Goal: Task Accomplishment & Management: Manage account settings

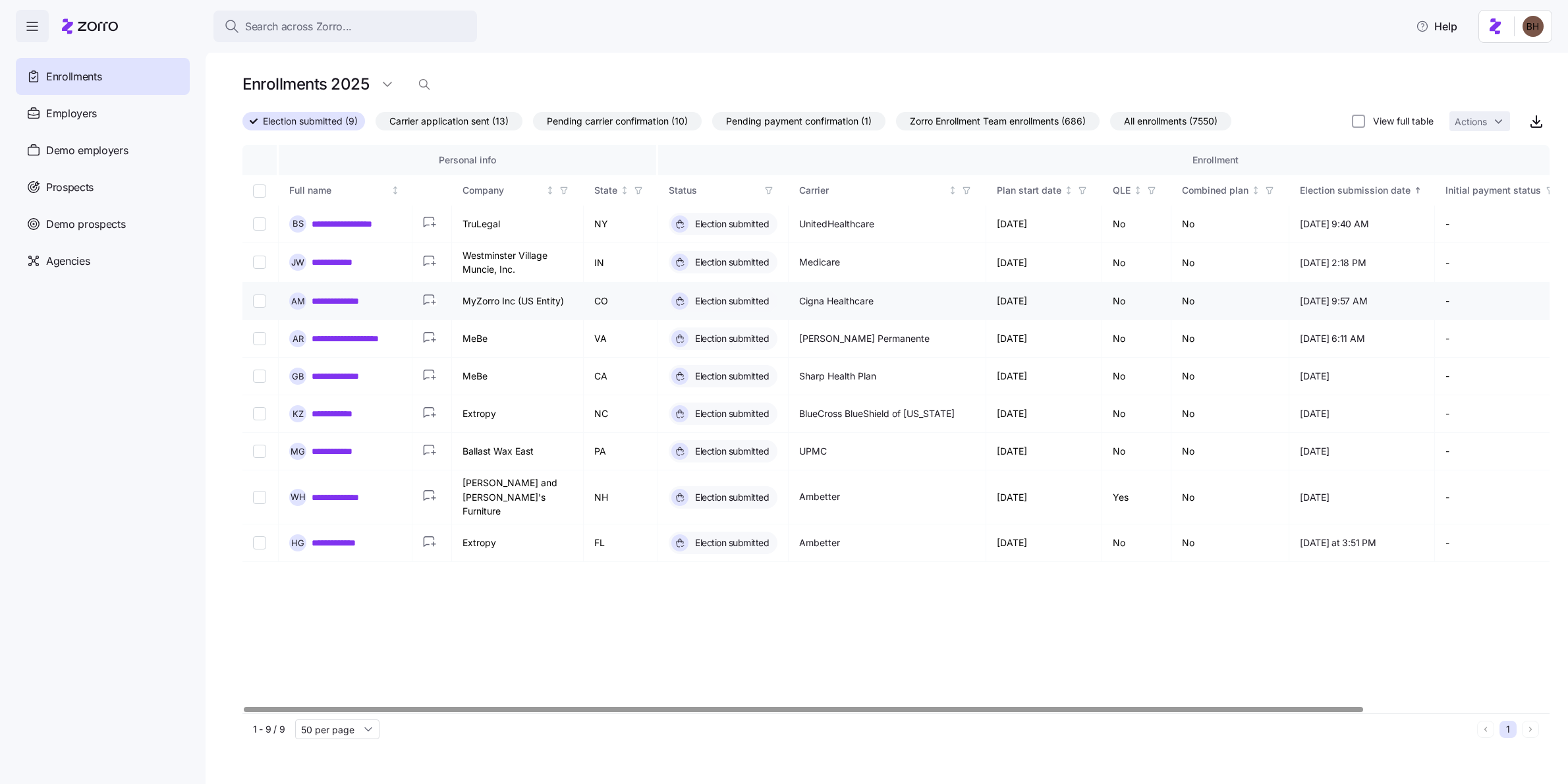
click at [260, 303] on input "Select record 3" at bounding box center [260, 301] width 13 height 13
checkbox input "true"
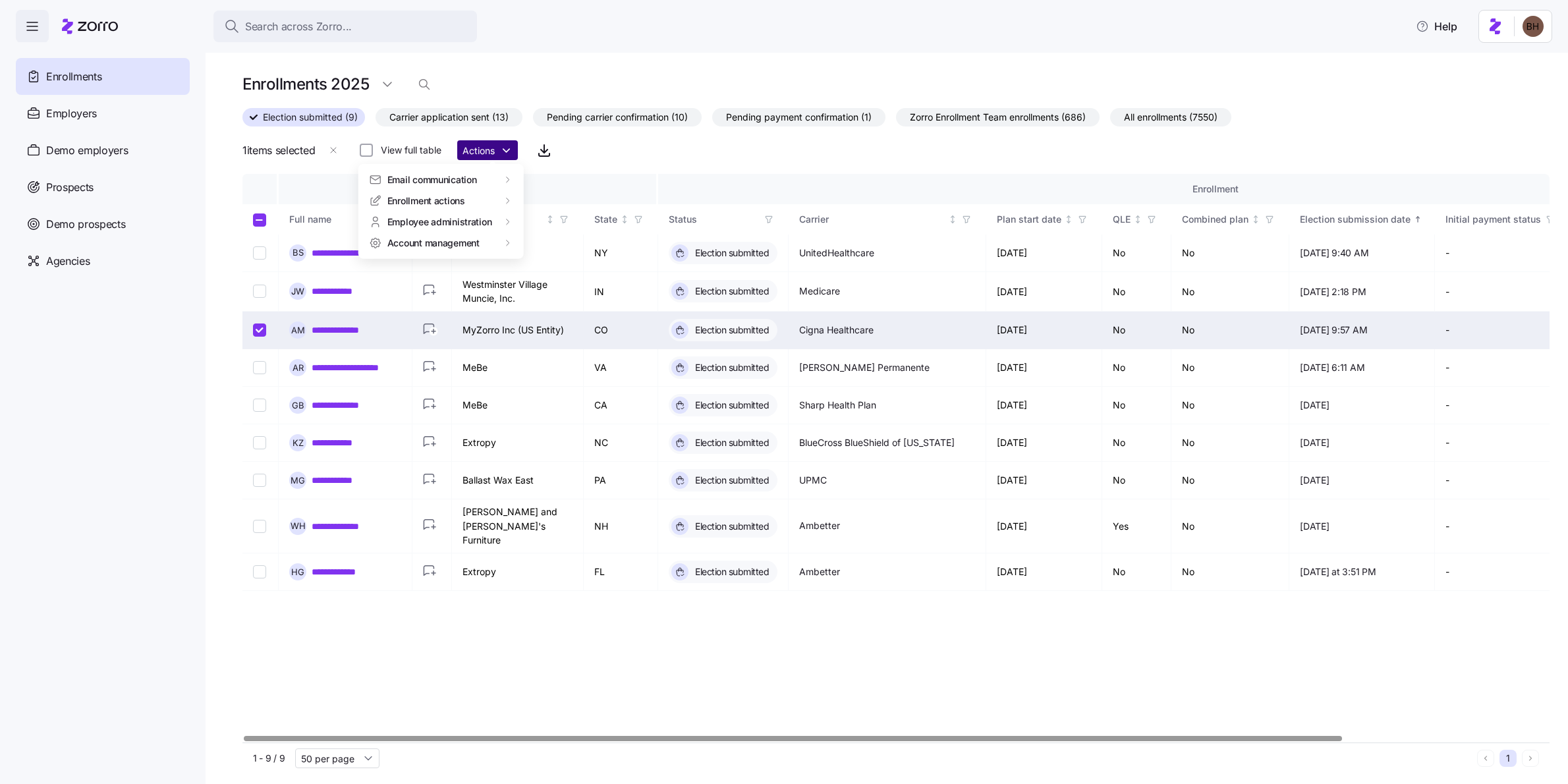
click at [487, 154] on html "**********" at bounding box center [784, 388] width 1568 height 776
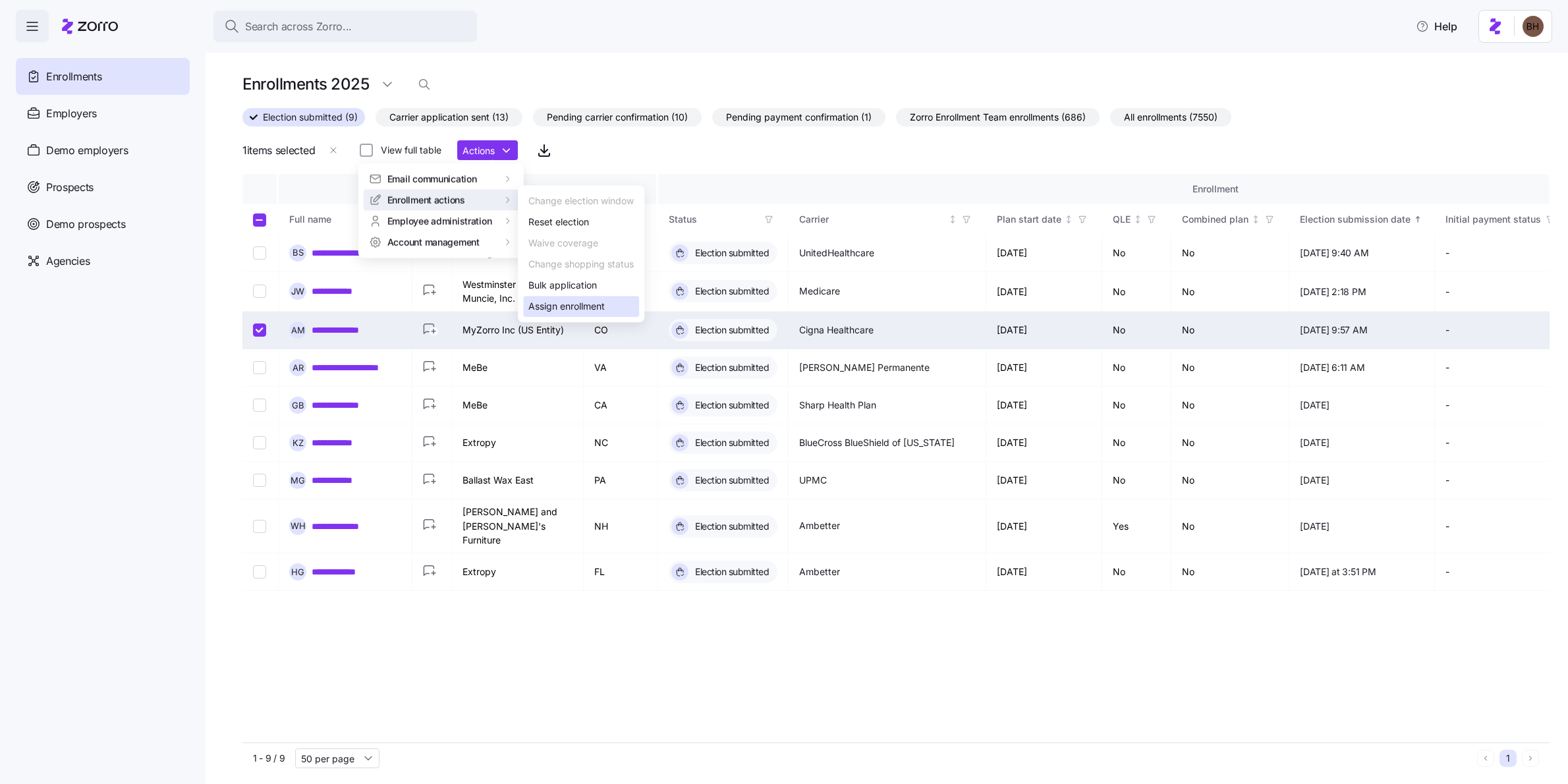
click at [590, 308] on div "Assign enrollment" at bounding box center [566, 306] width 76 height 15
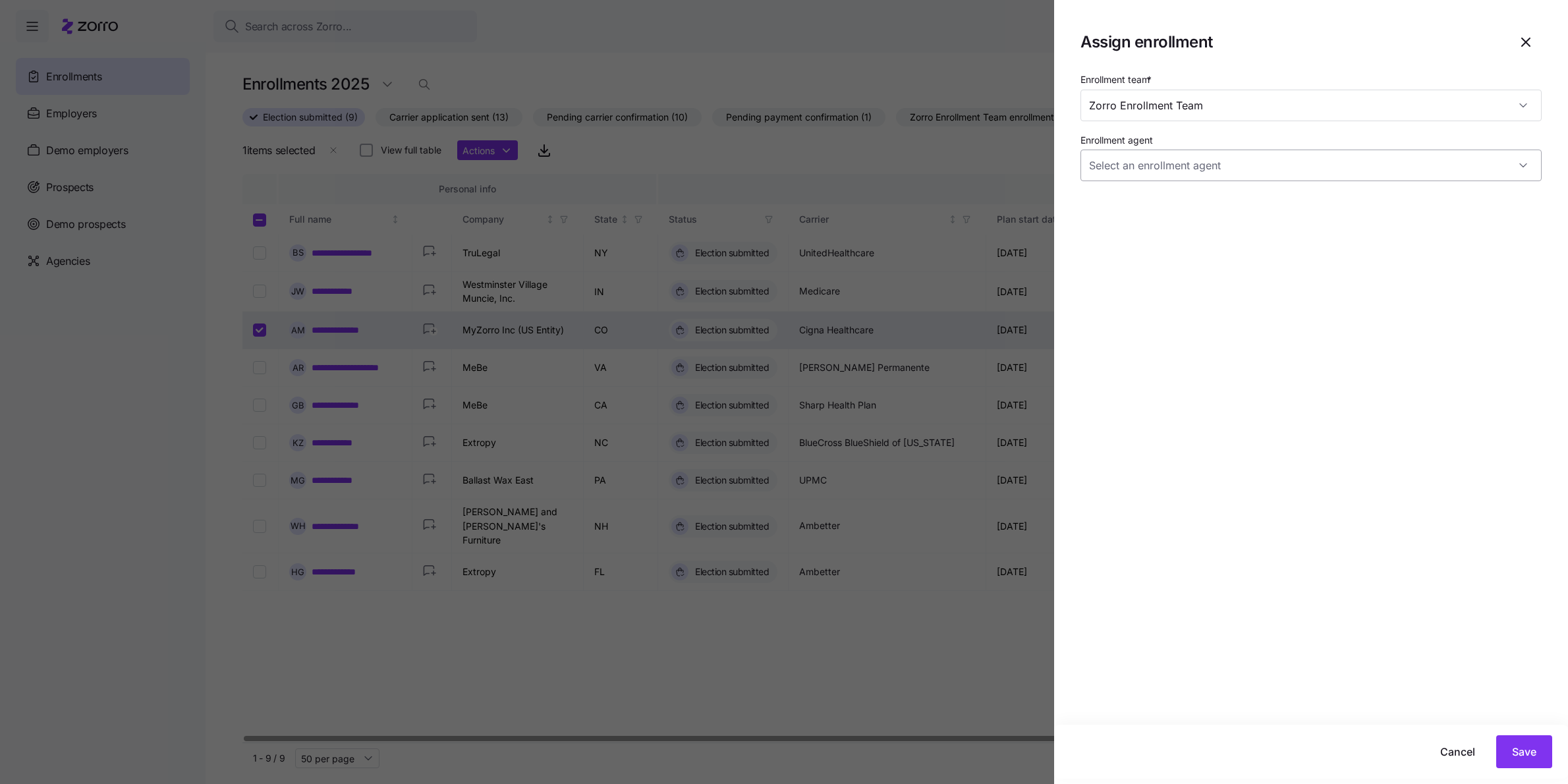
click at [1245, 170] on input "Enrollment agent" at bounding box center [1311, 165] width 461 height 32
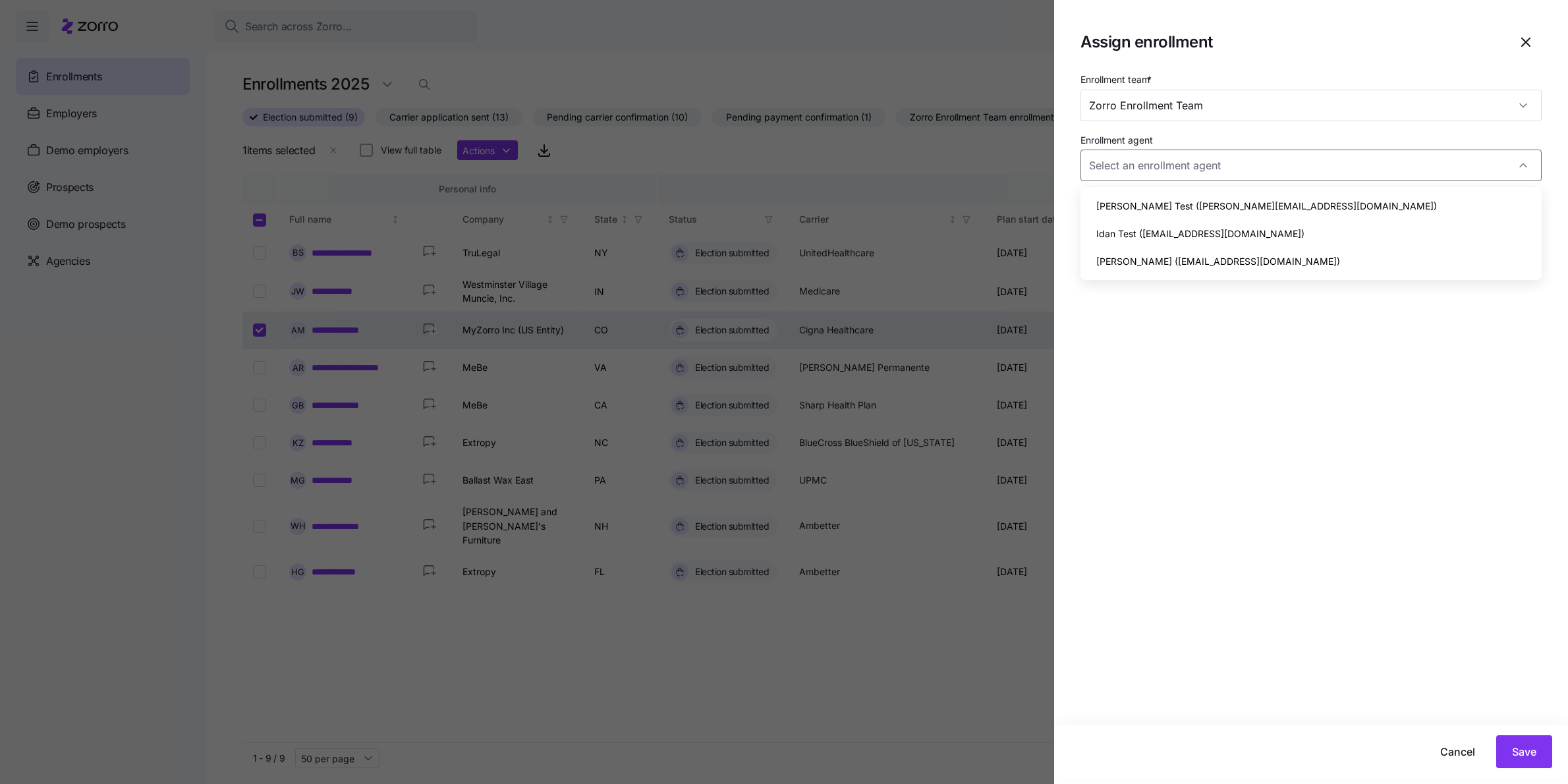
click at [949, 615] on div at bounding box center [784, 392] width 1568 height 784
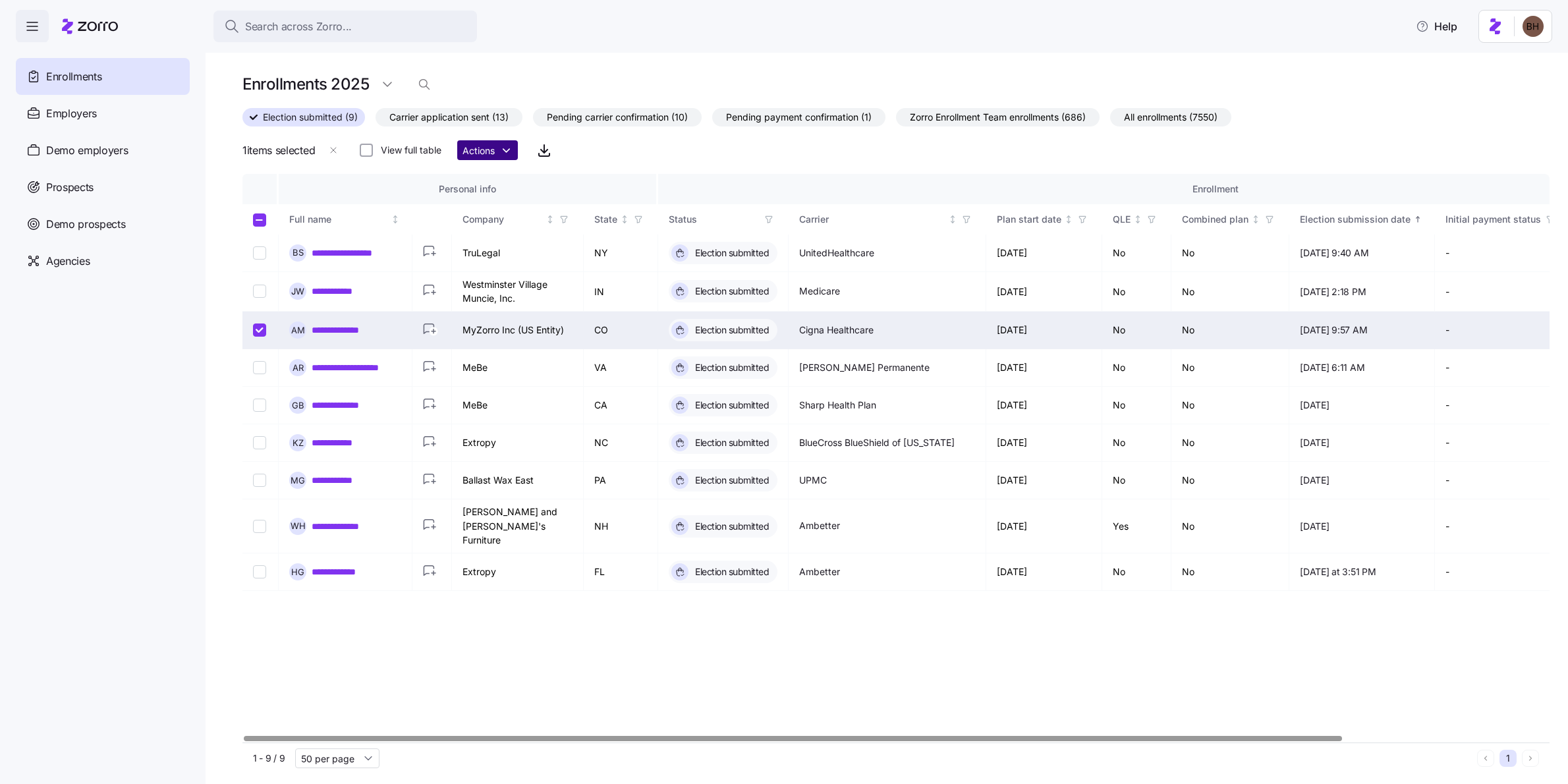
click at [507, 150] on html "**********" at bounding box center [784, 388] width 1568 height 776
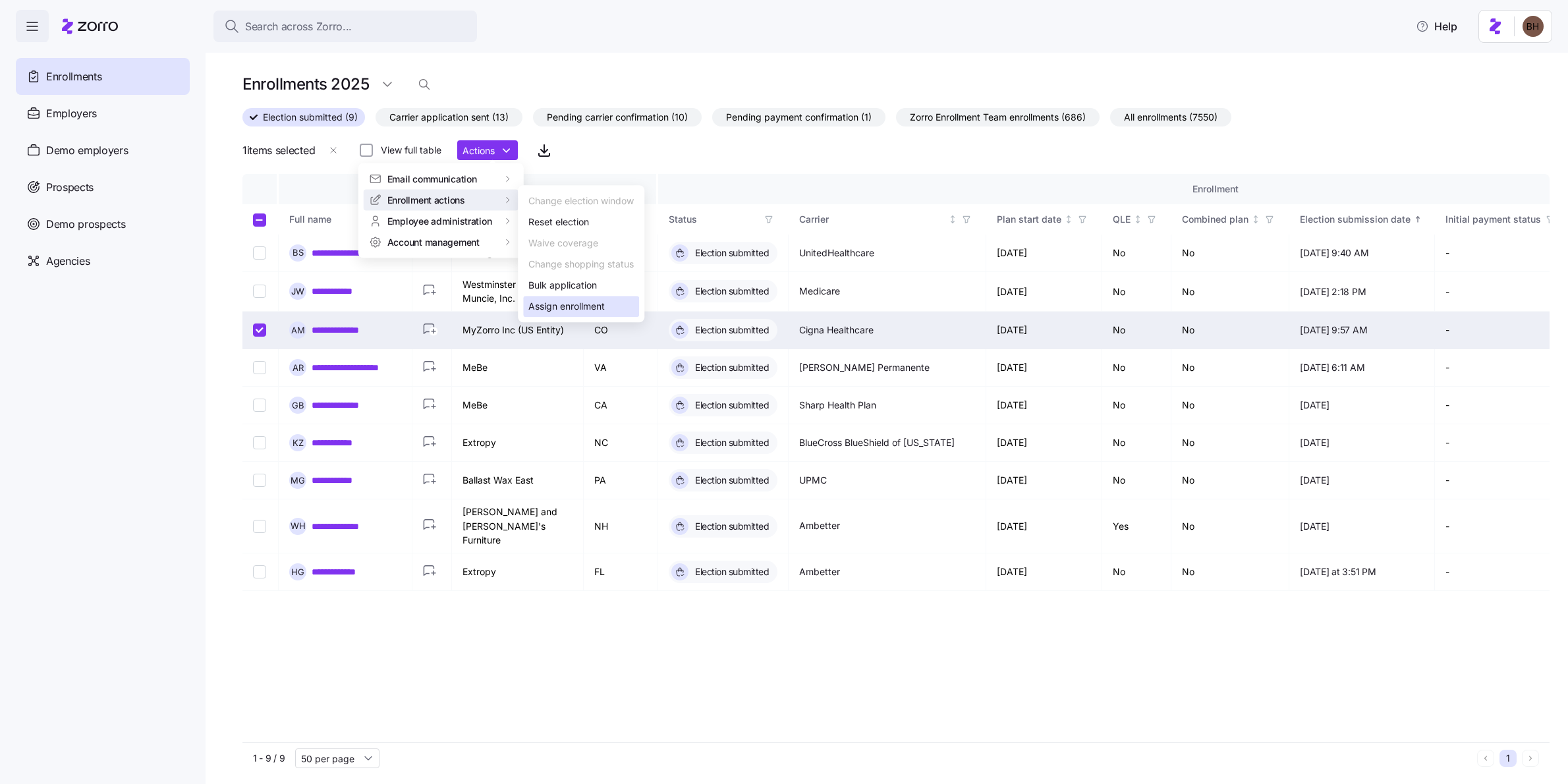
click at [579, 306] on div "Assign enrollment" at bounding box center [566, 306] width 76 height 15
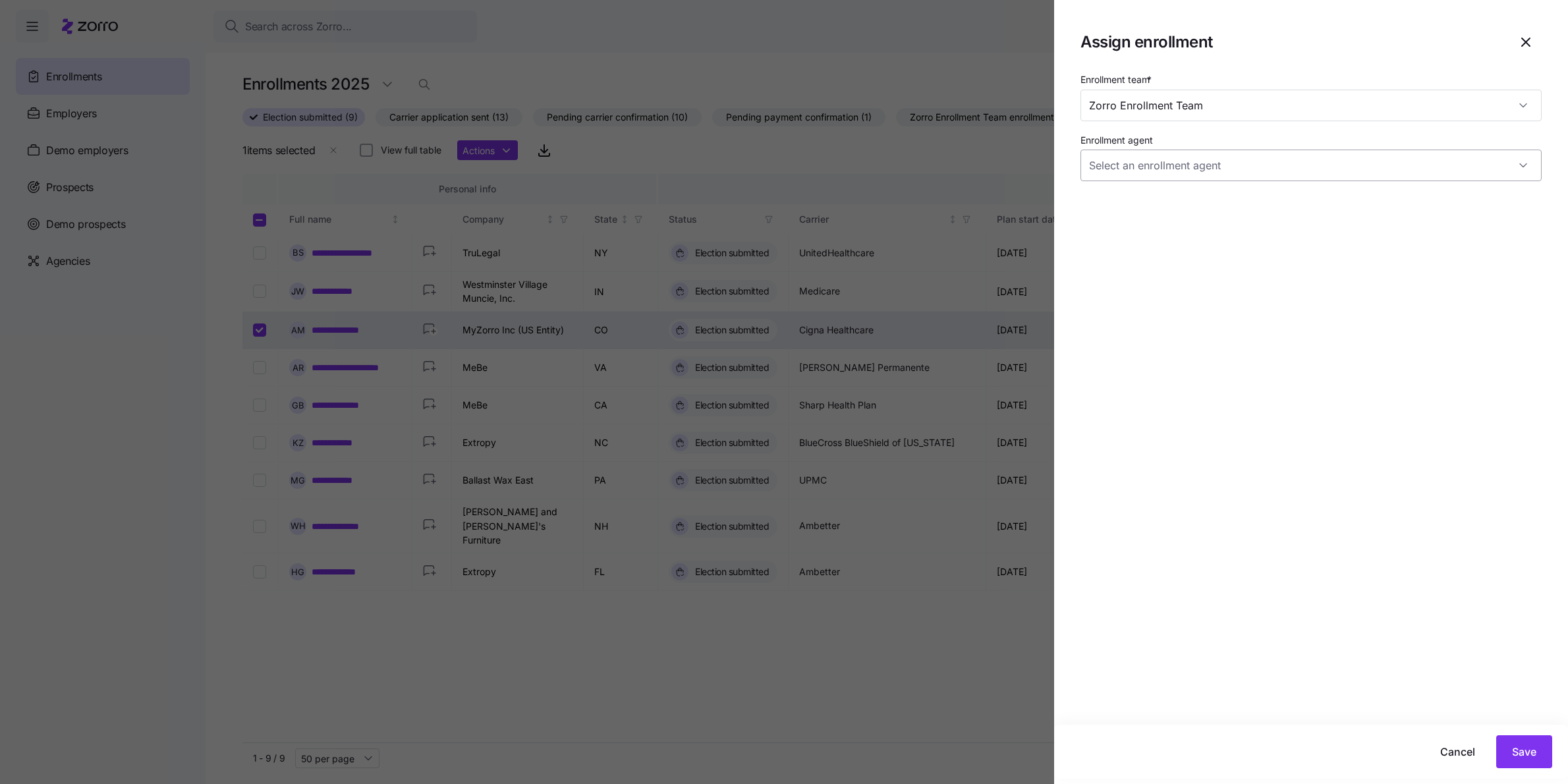
click at [1273, 178] on input "Enrollment agent" at bounding box center [1311, 165] width 461 height 32
click at [1518, 749] on span "Save" at bounding box center [1524, 751] width 24 height 15
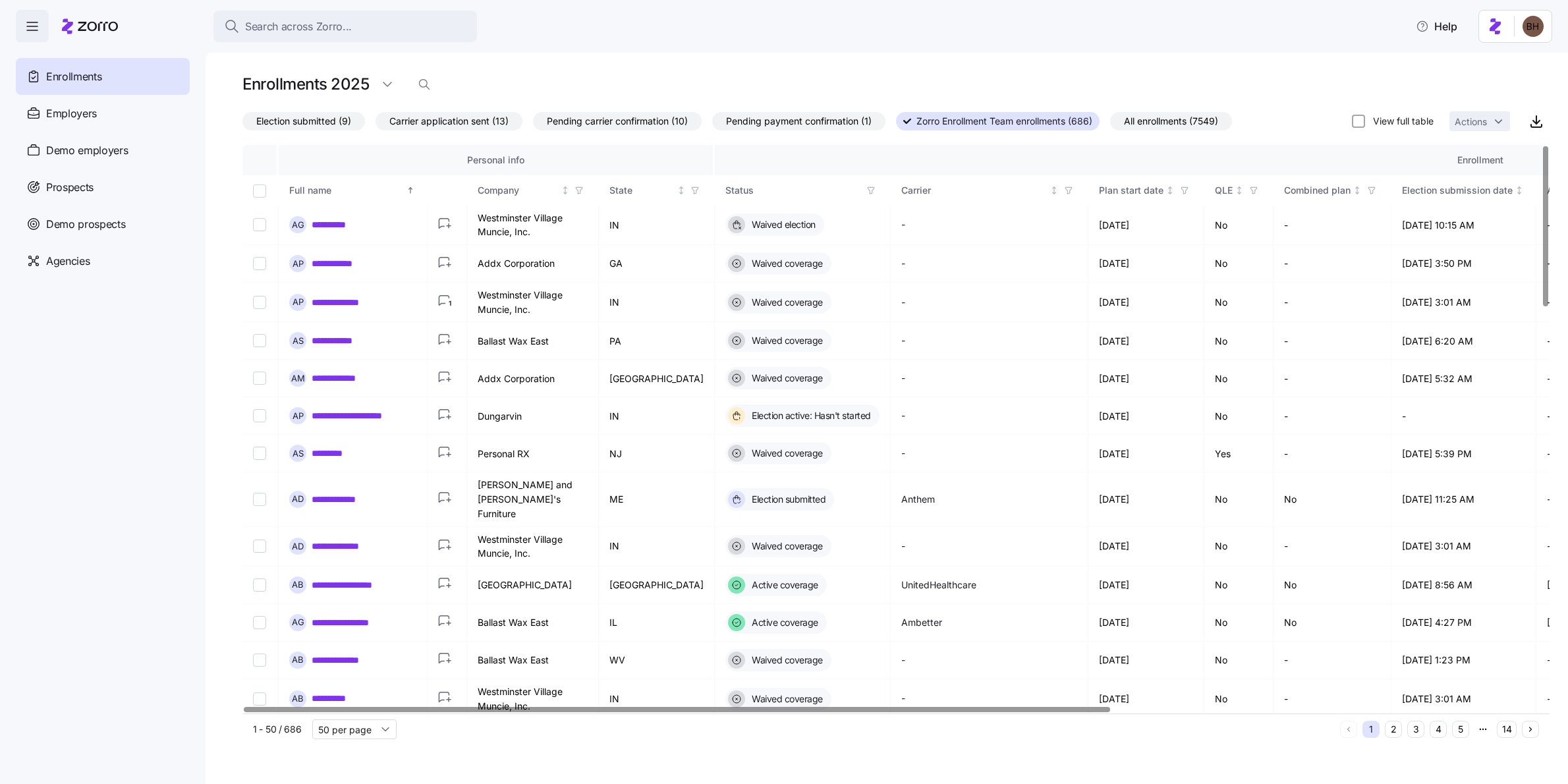
click at [309, 127] on span "Election submitted (9)" at bounding box center [303, 121] width 95 height 17
click at [242, 125] on input "Election submitted (9)" at bounding box center [242, 125] width 0 height 0
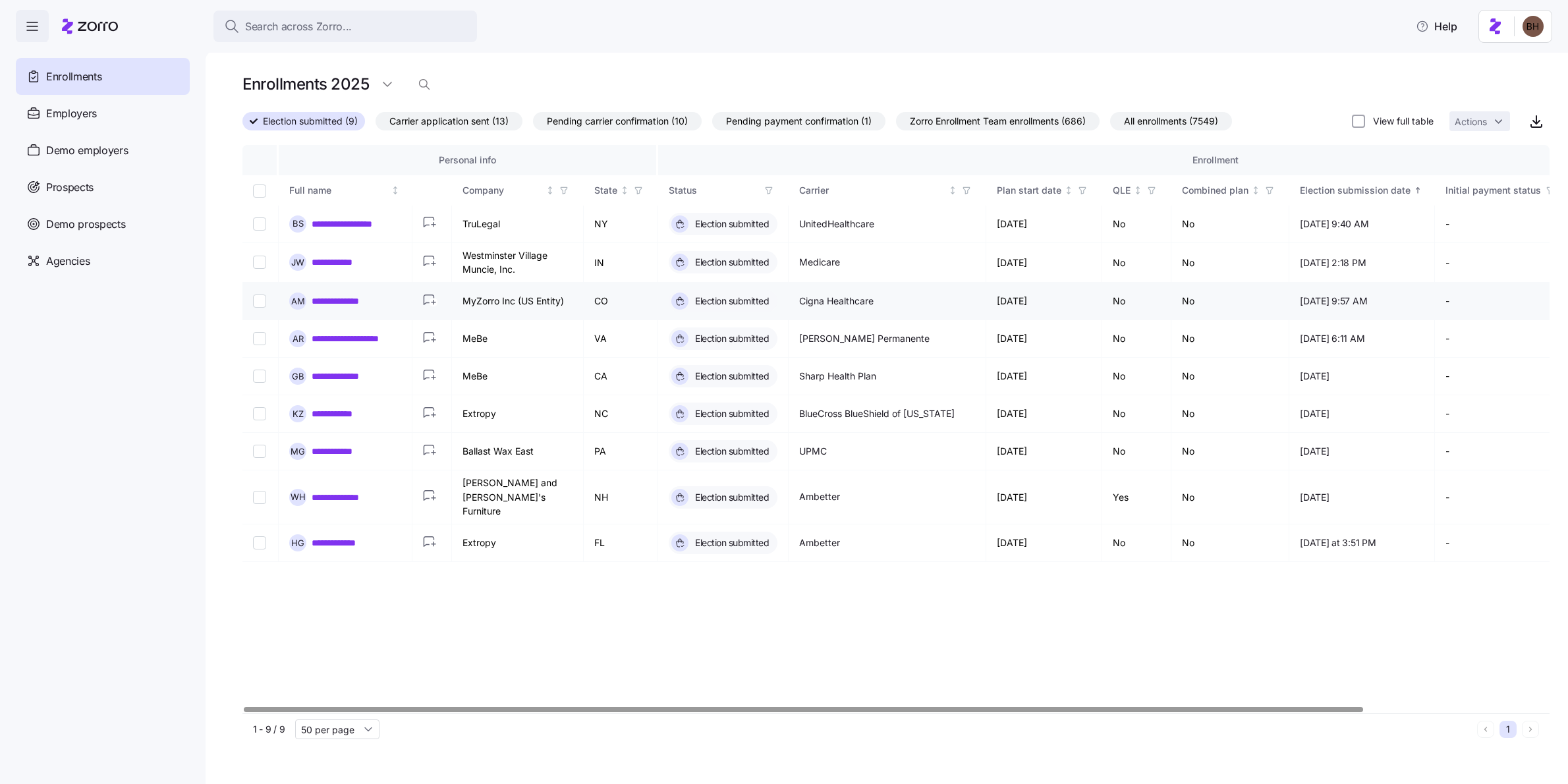
click at [261, 304] on input "Select record 3" at bounding box center [260, 301] width 13 height 13
checkbox input "true"
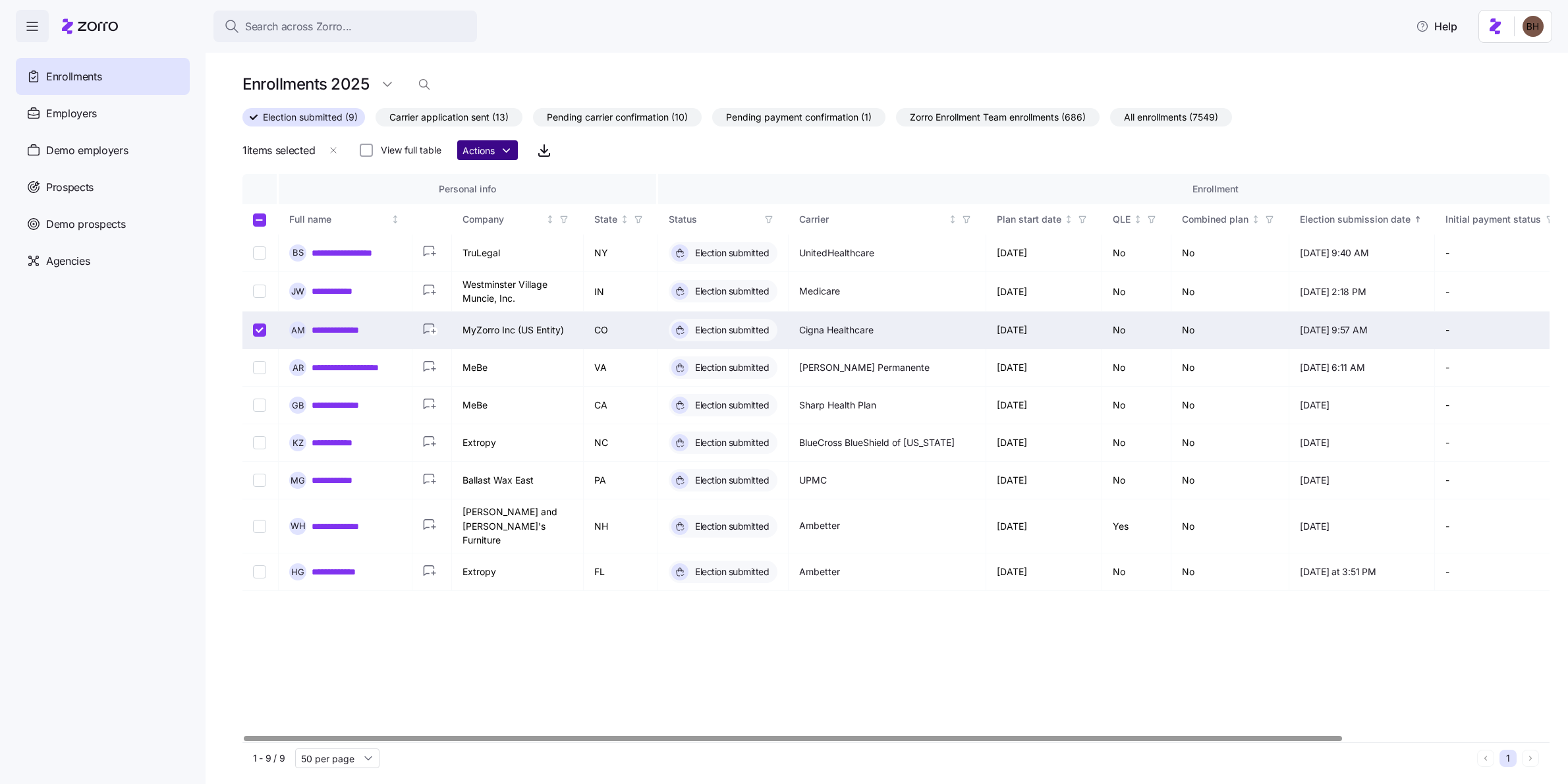
click at [509, 152] on html "**********" at bounding box center [784, 388] width 1568 height 776
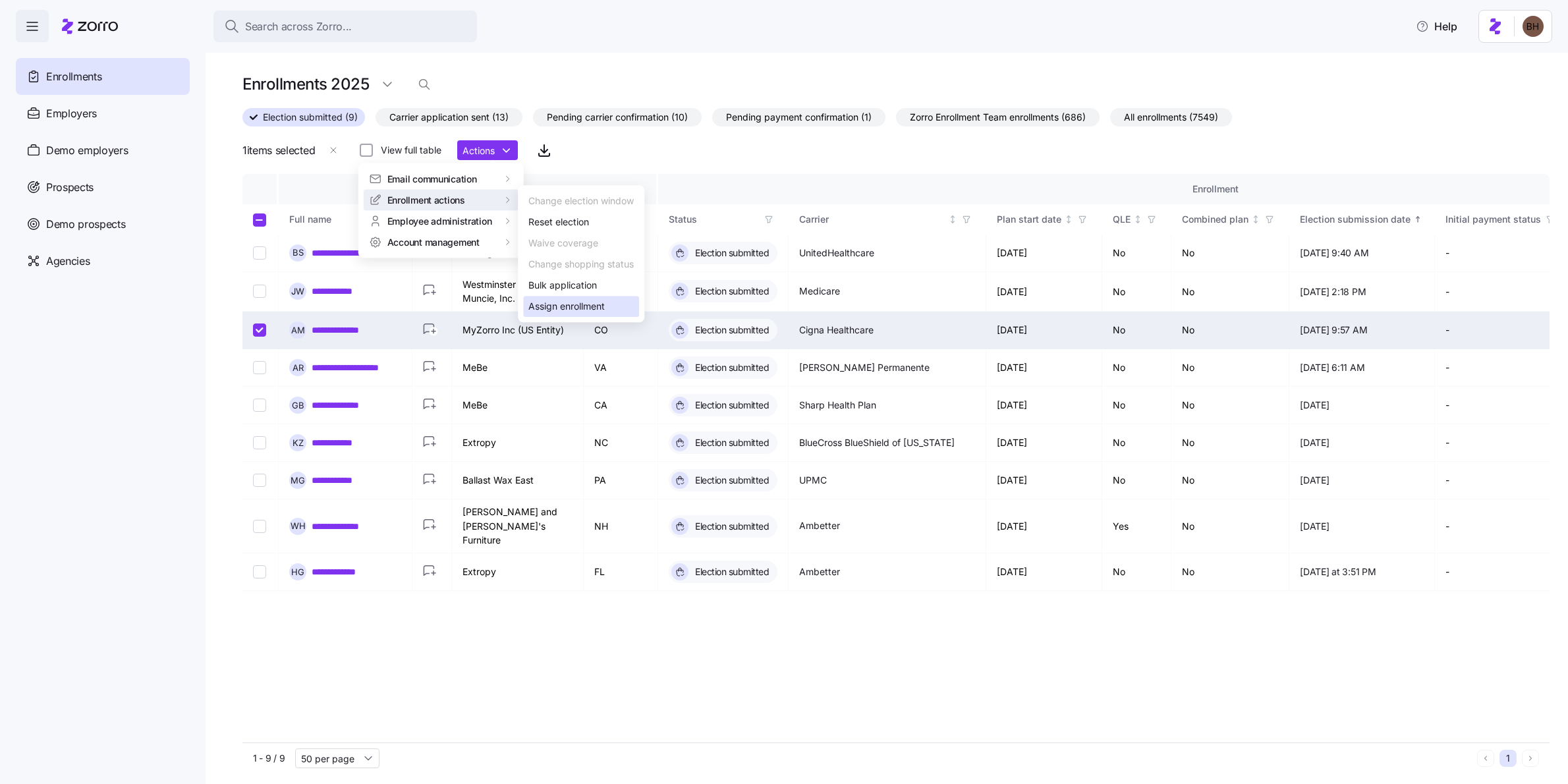
click at [581, 306] on div "Assign enrollment" at bounding box center [566, 306] width 76 height 15
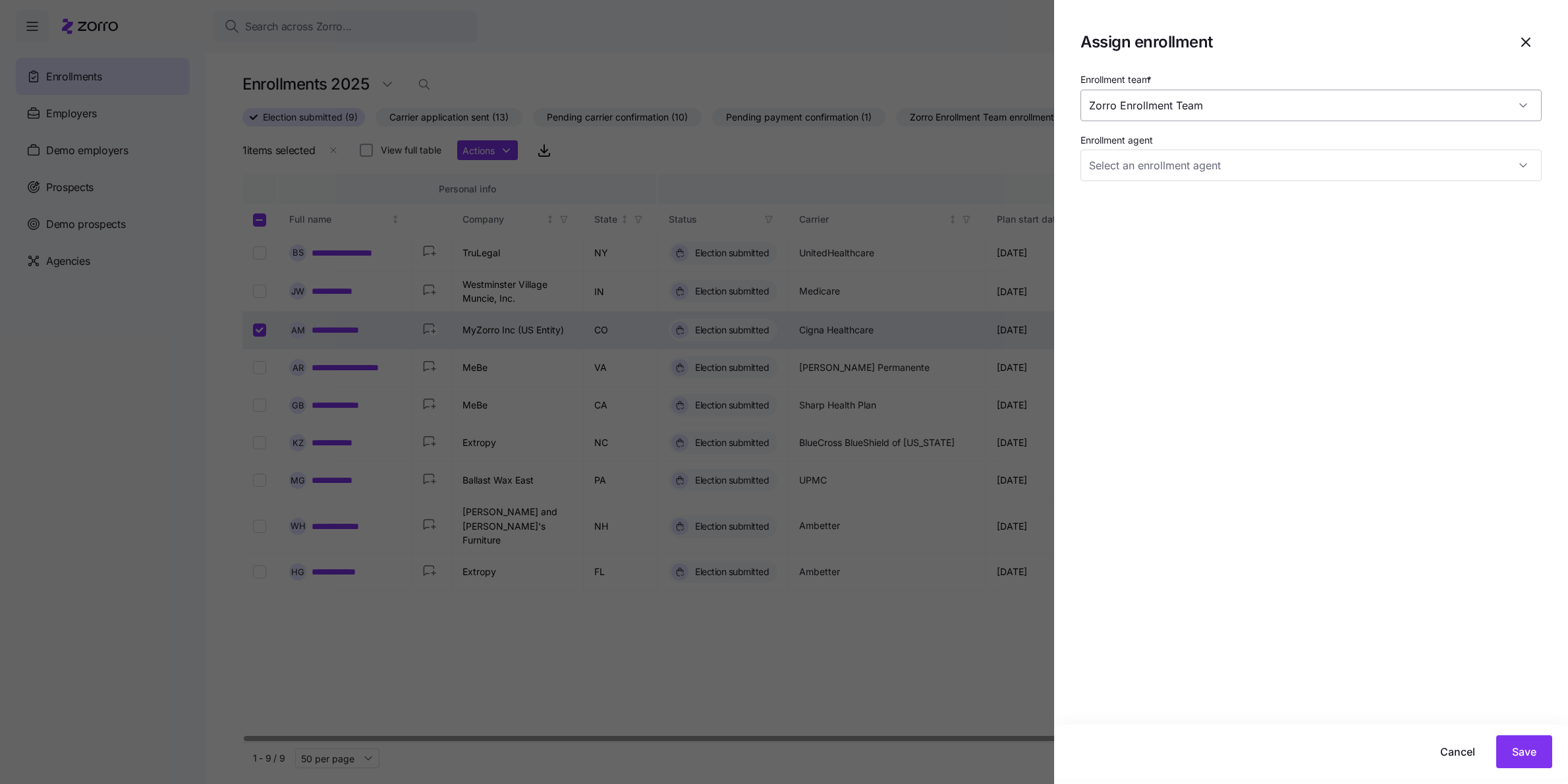
click at [1181, 115] on input "Zorro Enrollment Team" at bounding box center [1311, 105] width 461 height 32
click at [1203, 108] on input "Zorro Enrollment Team" at bounding box center [1311, 105] width 461 height 32
click at [1507, 102] on input "Zorro Enrollment Team" at bounding box center [1311, 105] width 461 height 32
click at [1448, 170] on input "Enrollment agent" at bounding box center [1311, 165] width 461 height 32
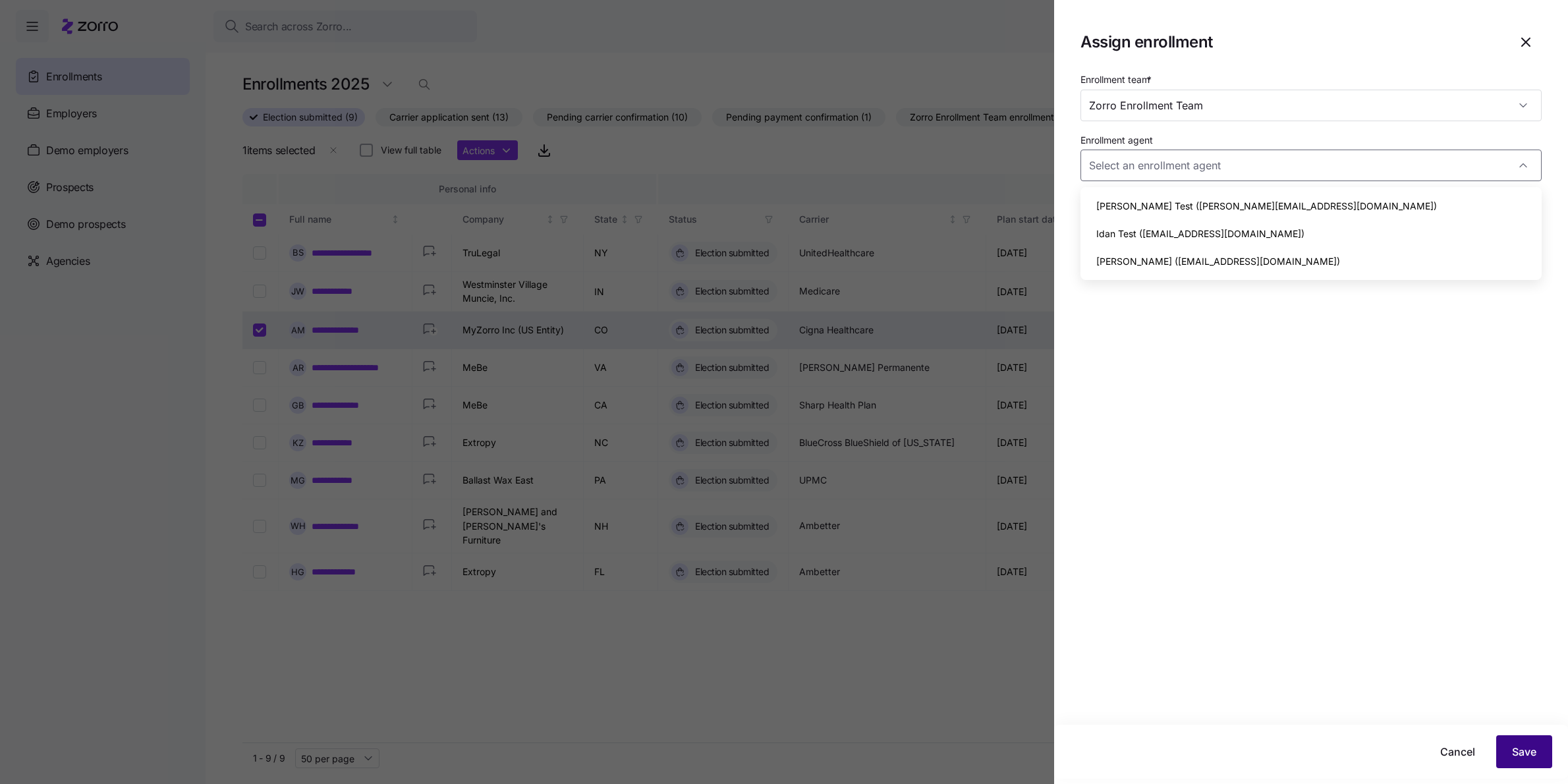
click at [1512, 753] on span "Save" at bounding box center [1524, 751] width 24 height 15
